Goal: Task Accomplishment & Management: Use online tool/utility

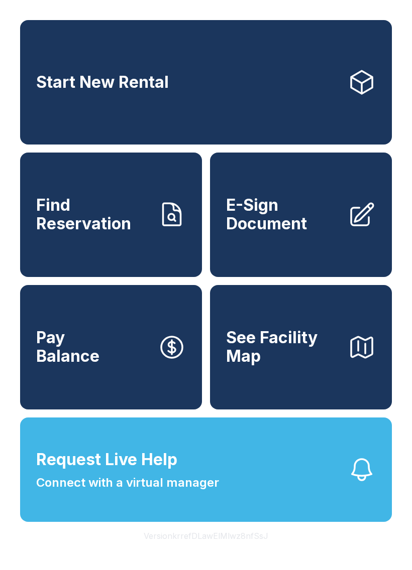
click at [121, 233] on span "Find Reservation" at bounding box center [92, 214] width 113 height 37
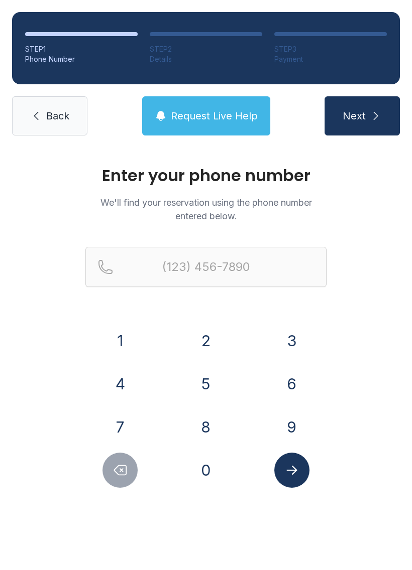
click at [207, 349] on button "2" at bounding box center [205, 340] width 35 height 35
click at [205, 395] on button "5" at bounding box center [205, 383] width 35 height 35
click at [209, 349] on button "2" at bounding box center [205, 340] width 35 height 35
click at [125, 427] on button "7" at bounding box center [119, 427] width 35 height 35
click at [124, 427] on button "7" at bounding box center [119, 427] width 35 height 35
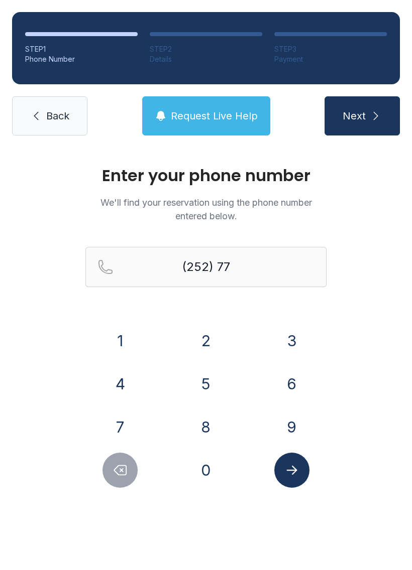
click at [291, 343] on button "3" at bounding box center [291, 340] width 35 height 35
click at [132, 348] on button "1" at bounding box center [119, 340] width 35 height 35
click at [284, 437] on button "9" at bounding box center [291, 427] width 35 height 35
click at [118, 388] on button "4" at bounding box center [119, 383] width 35 height 35
click at [280, 427] on button "9" at bounding box center [291, 427] width 35 height 35
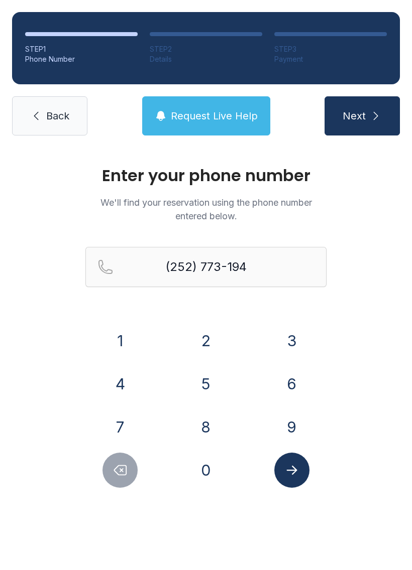
type input "[PHONE_NUMBER]"
click at [294, 483] on button "Submit lookup form" at bounding box center [291, 470] width 35 height 35
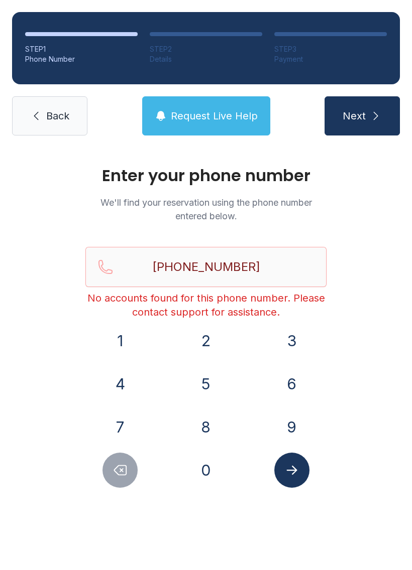
click at [63, 115] on span "Back" at bounding box center [57, 116] width 23 height 14
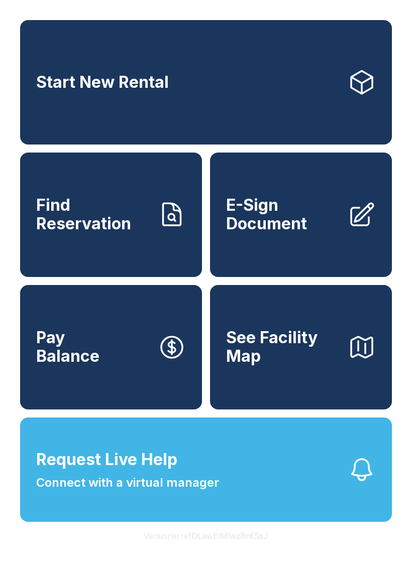
click at [285, 233] on span "E-Sign Document" at bounding box center [282, 214] width 113 height 37
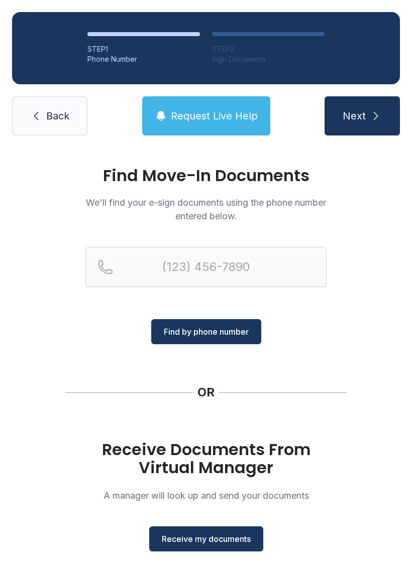
click at [228, 104] on button "Request Live Help" at bounding box center [206, 115] width 128 height 39
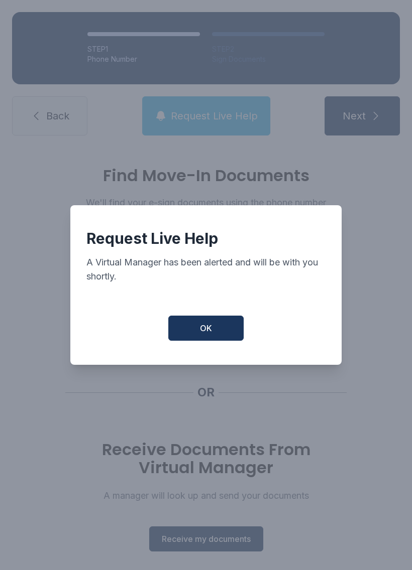
click at [214, 332] on button "OK" at bounding box center [205, 328] width 75 height 25
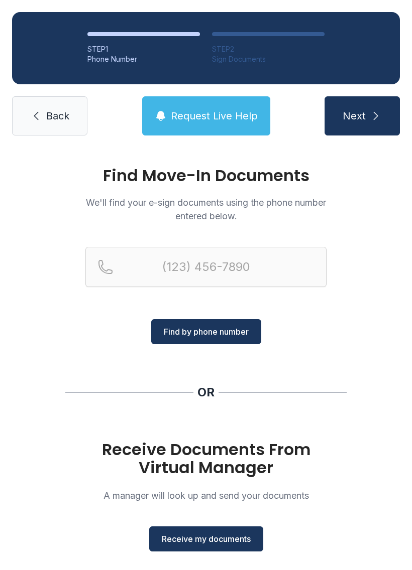
click at [234, 538] on span "Receive my documents" at bounding box center [206, 539] width 89 height 12
